Goal: Task Accomplishment & Management: Complete application form

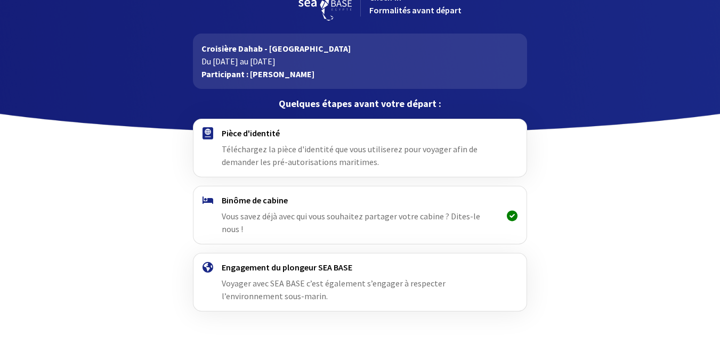
scroll to position [47, 0]
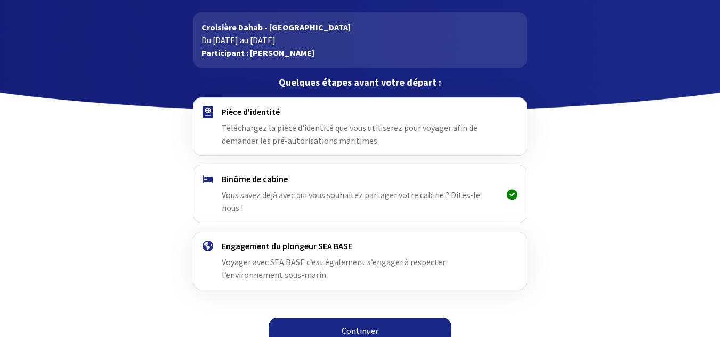
click at [264, 127] on span "Téléchargez la pièce d'identité que vous utiliserez pour voyager afin de demand…" at bounding box center [350, 134] width 256 height 23
click at [246, 123] on span "Téléchargez la pièce d'identité que vous utiliserez pour voyager afin de demand…" at bounding box center [350, 134] width 256 height 23
click at [246, 110] on h4 "Pièce d'identité" at bounding box center [360, 112] width 277 height 11
click at [326, 319] on link "Continuer" at bounding box center [360, 331] width 183 height 26
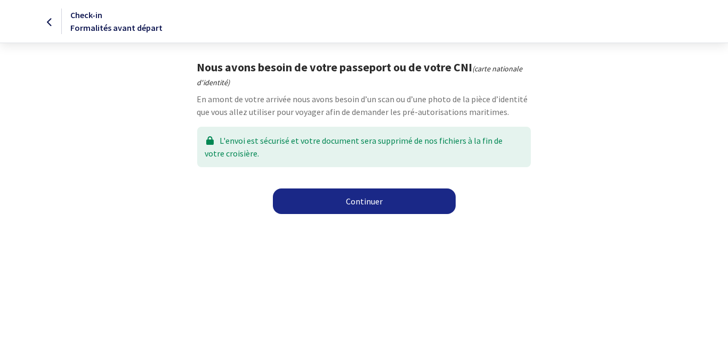
click at [328, 205] on link "Continuer" at bounding box center [364, 202] width 183 height 26
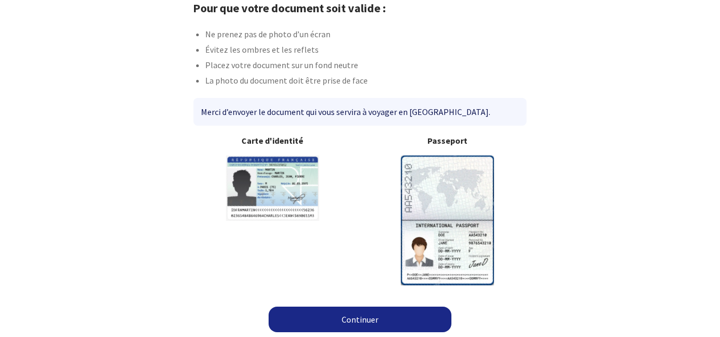
scroll to position [61, 0]
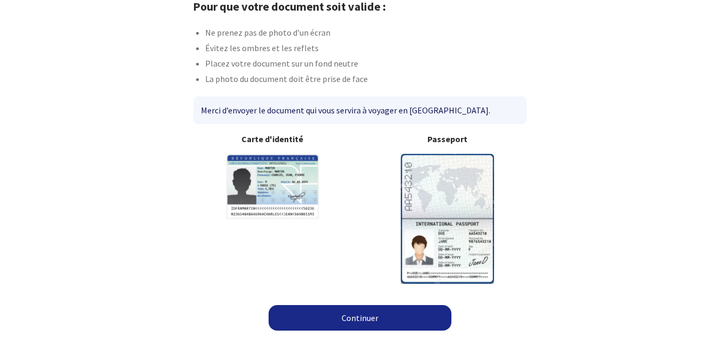
click at [312, 313] on link "Continuer" at bounding box center [360, 318] width 183 height 26
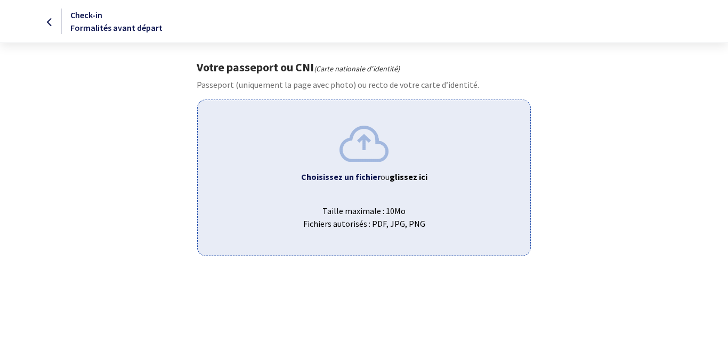
click at [352, 151] on img at bounding box center [364, 144] width 49 height 36
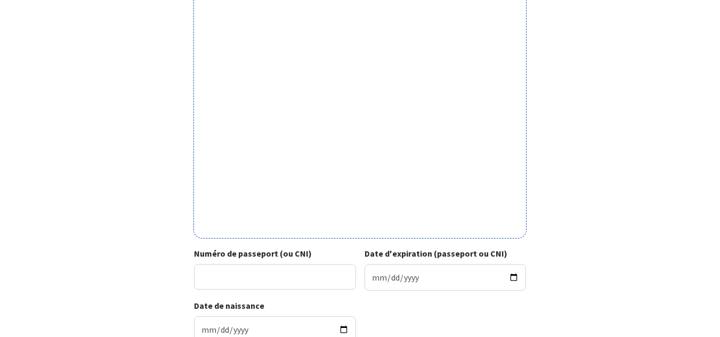
scroll to position [320, 0]
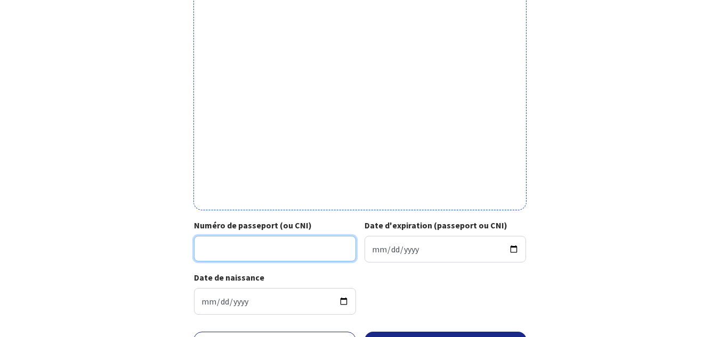
click at [257, 243] on input "Numéro de passeport (ou CNI)" at bounding box center [275, 249] width 162 height 26
type input "23IH32639"
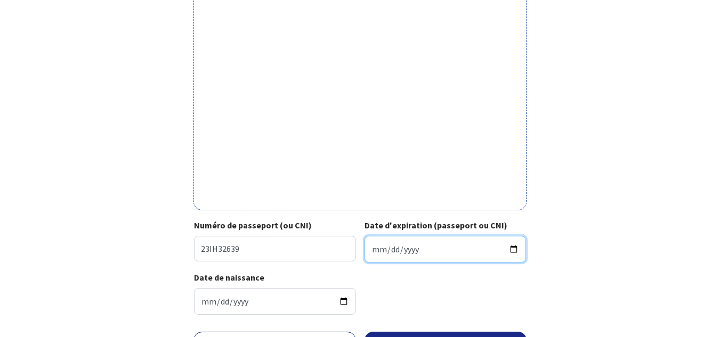
click at [428, 251] on input "Date d'expiration (passeport ou CNI)" at bounding box center [446, 249] width 162 height 27
type input "2033-09-07"
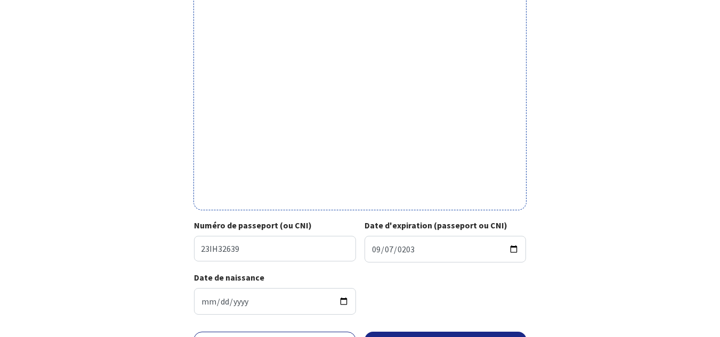
click at [413, 287] on div "Date de naissance 1961-06-04" at bounding box center [360, 297] width 332 height 52
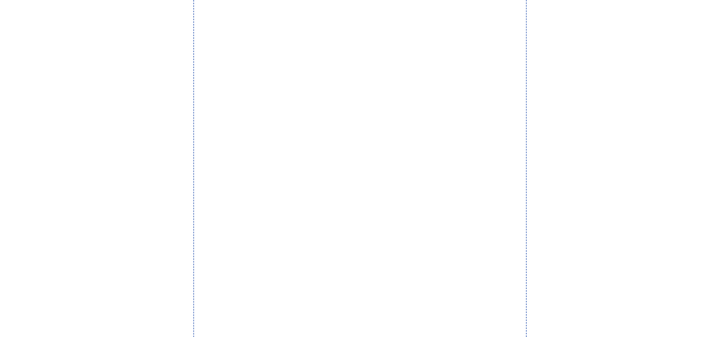
scroll to position [382, 0]
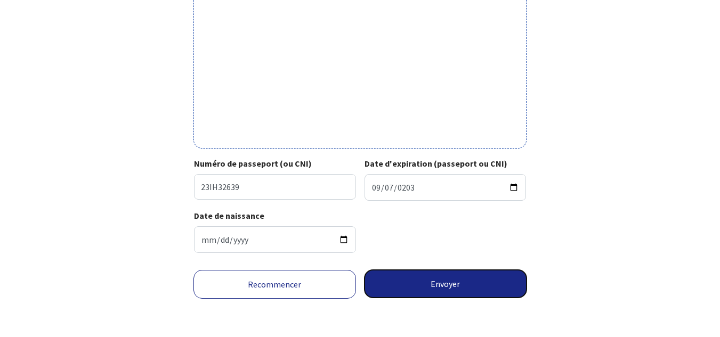
click at [416, 285] on button "Envoyer" at bounding box center [446, 284] width 163 height 28
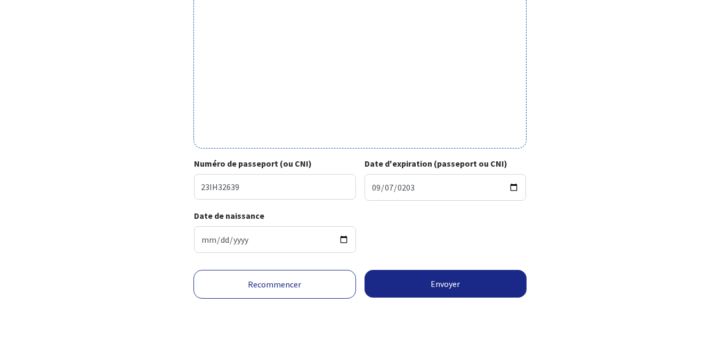
scroll to position [366, 0]
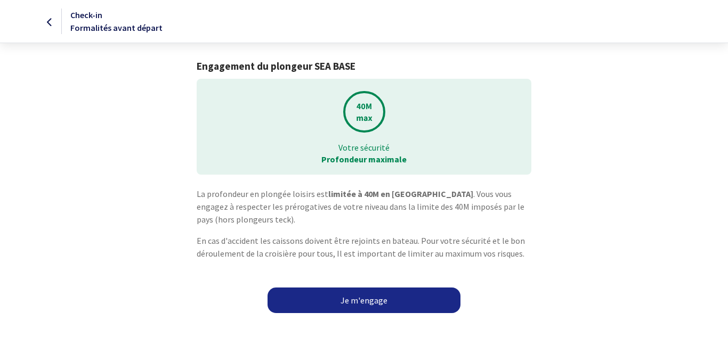
click at [359, 299] on link "Je m'engage" at bounding box center [364, 301] width 193 height 26
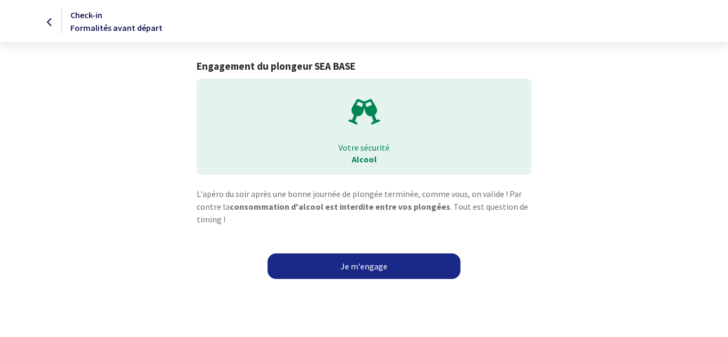
click at [343, 259] on link "Je m'engage" at bounding box center [364, 267] width 193 height 26
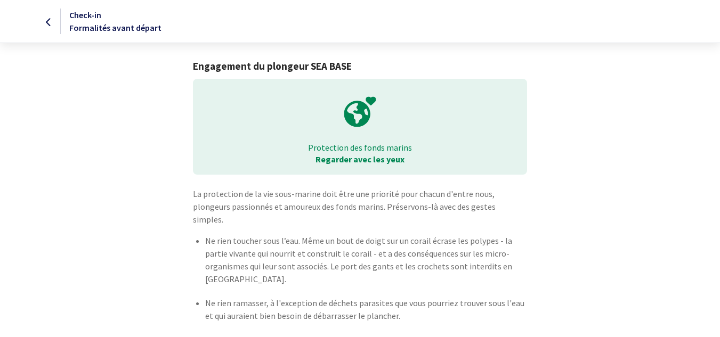
scroll to position [43, 0]
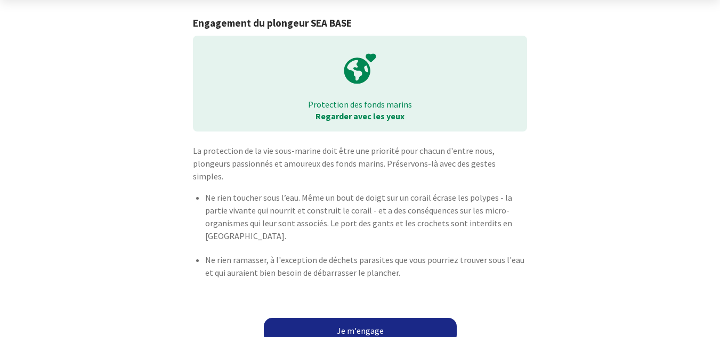
click at [345, 320] on link "Je m'engage" at bounding box center [360, 331] width 193 height 26
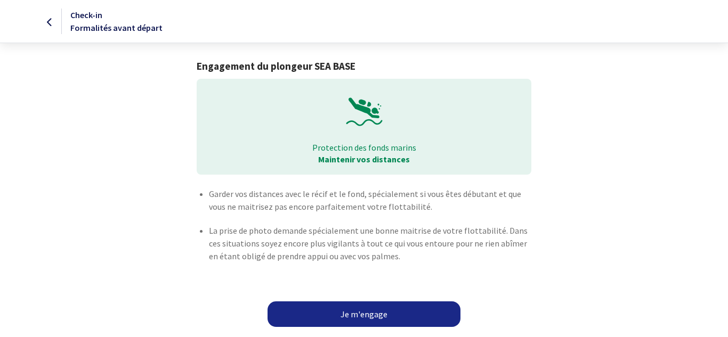
click at [346, 313] on link "Je m'engage" at bounding box center [364, 315] width 193 height 26
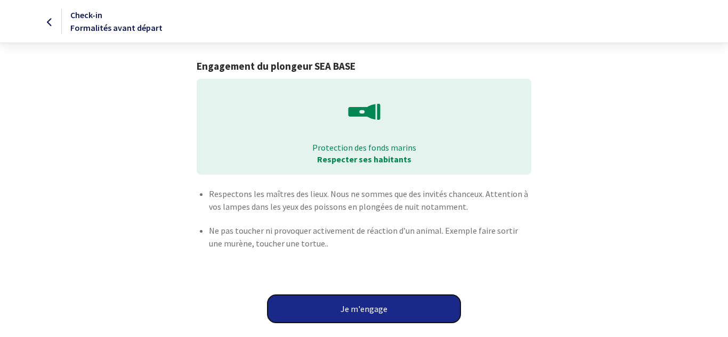
click at [346, 313] on button "Je m'engage" at bounding box center [364, 309] width 193 height 28
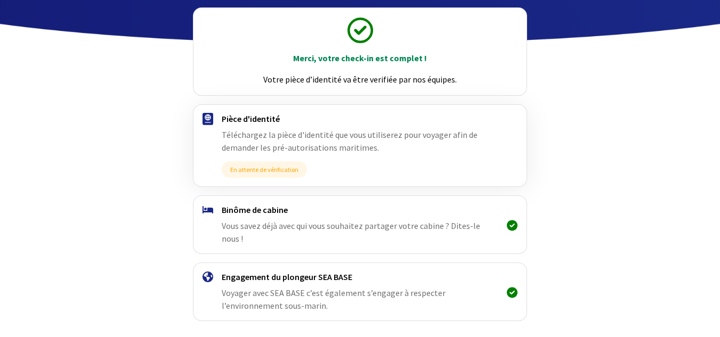
scroll to position [147, 0]
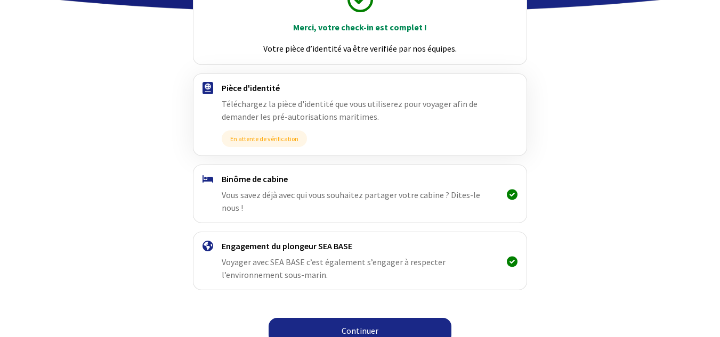
click at [369, 319] on link "Continuer" at bounding box center [360, 331] width 183 height 26
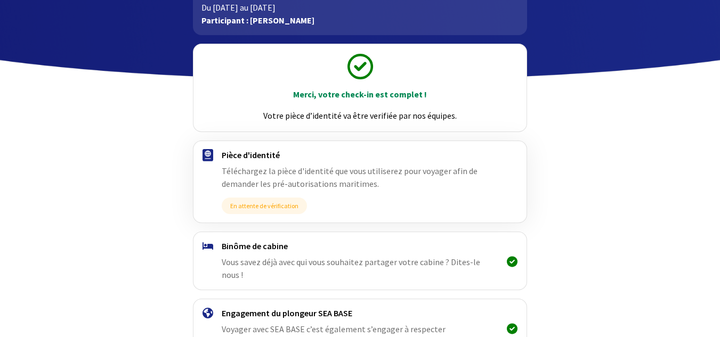
scroll to position [147, 0]
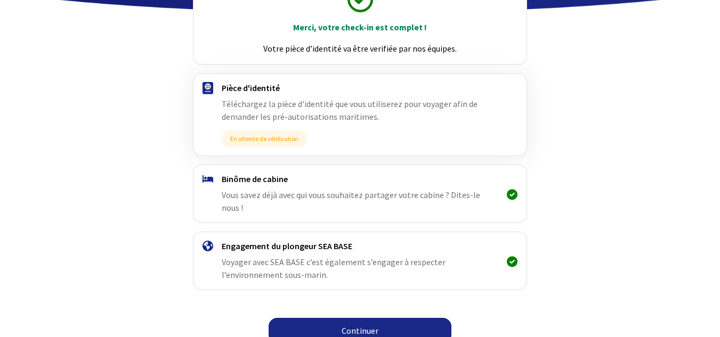
click at [395, 318] on link "Continuer" at bounding box center [360, 331] width 183 height 26
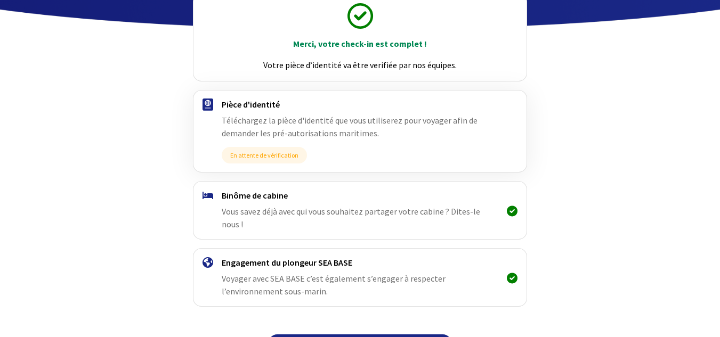
scroll to position [147, 0]
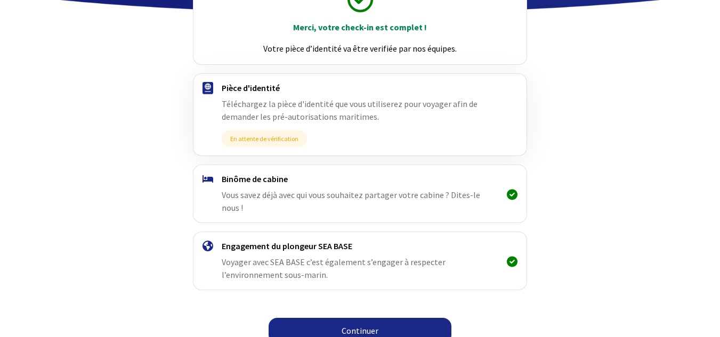
click at [355, 318] on link "Continuer" at bounding box center [360, 331] width 183 height 26
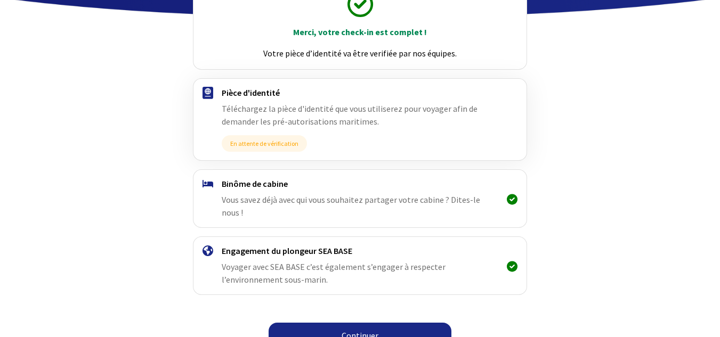
scroll to position [147, 0]
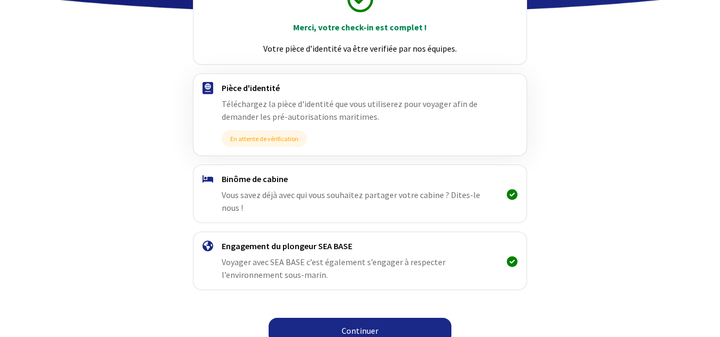
click at [353, 318] on link "Continuer" at bounding box center [360, 331] width 183 height 26
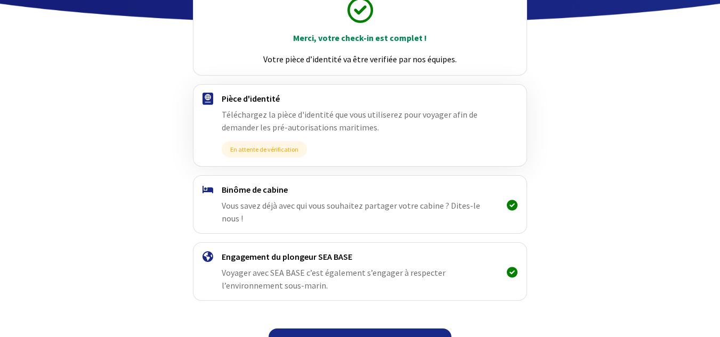
scroll to position [147, 0]
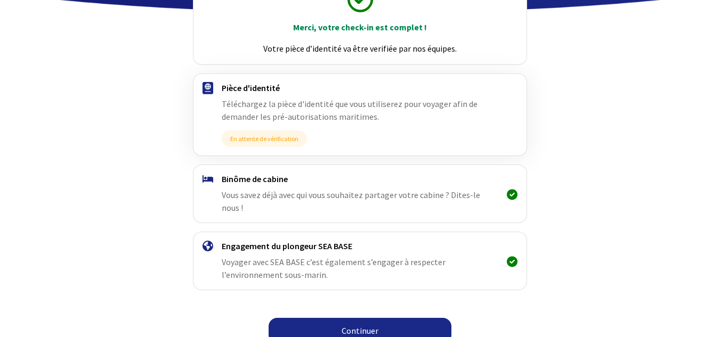
click at [332, 318] on link "Continuer" at bounding box center [360, 331] width 183 height 26
